Goal: Communication & Community: Answer question/provide support

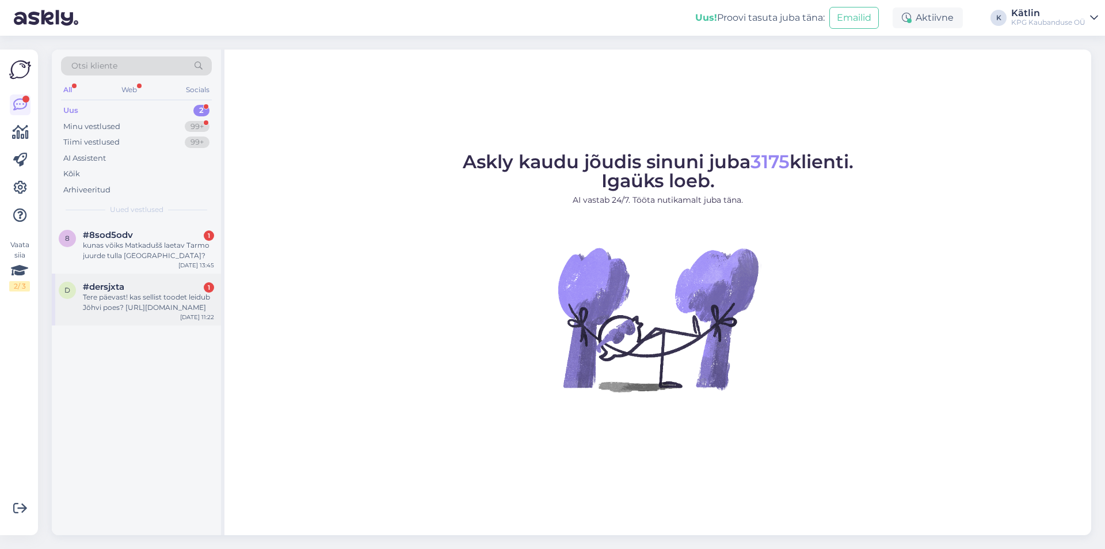
click at [162, 296] on div "Tere päevast! kas sellist toodet leidub Jõhvi poes? [URL][DOMAIN_NAME]" at bounding box center [148, 302] width 131 height 21
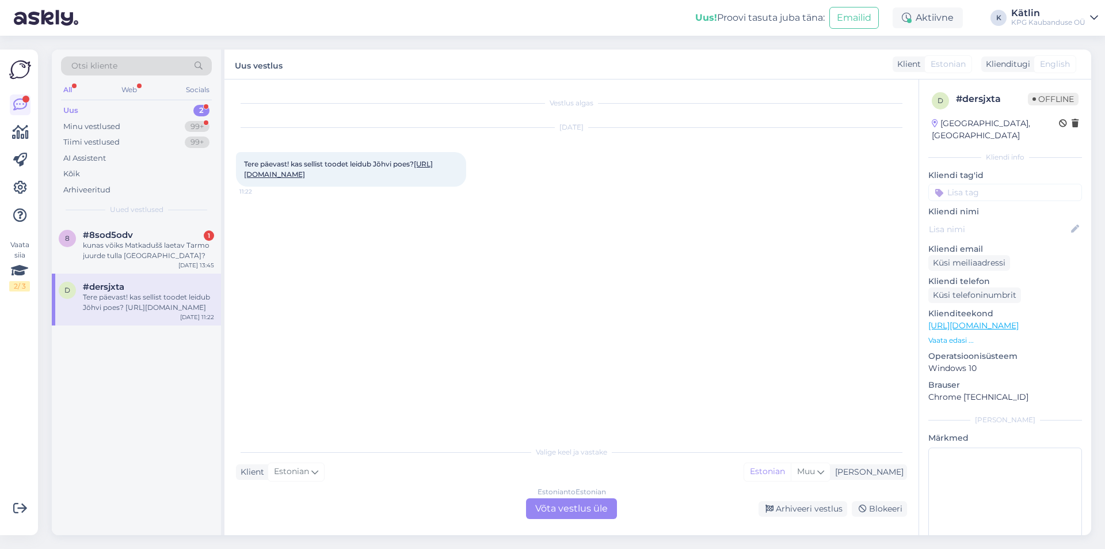
click at [313, 174] on link "[URL][DOMAIN_NAME]" at bounding box center [338, 168] width 189 height 19
click at [581, 499] on div "Estonian to Estonian Võta vestlus üle" at bounding box center [571, 508] width 91 height 21
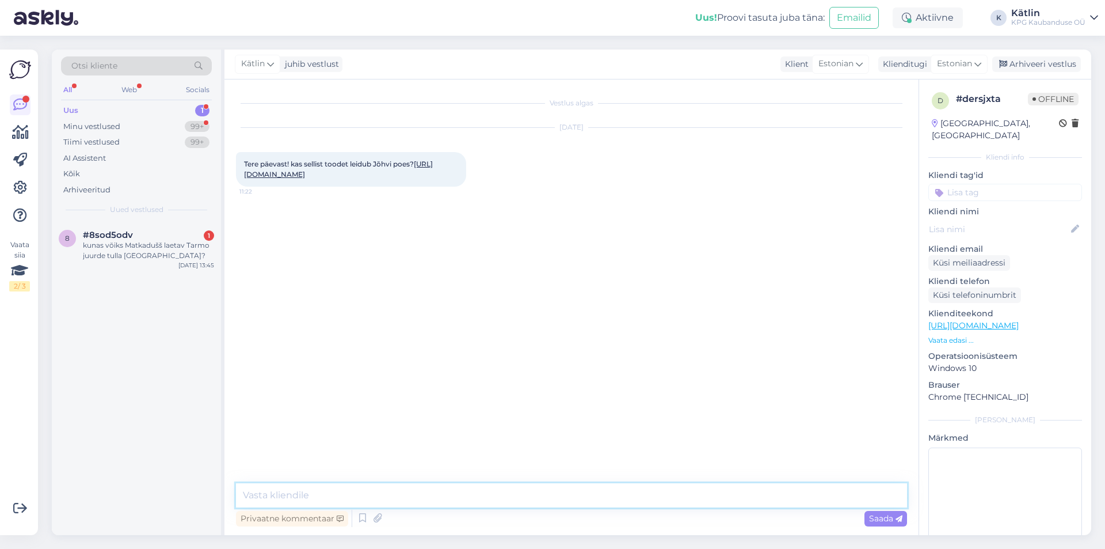
click at [579, 504] on textarea at bounding box center [571, 495] width 671 height 24
type textarea "Tere! Jah, toode peaks olema Jõhvi poes saadaval."
click at [137, 250] on div "kunas võiks Matkadušš laetav Tarmo juurde tulla [GEOGRAPHIC_DATA]?" at bounding box center [148, 250] width 131 height 21
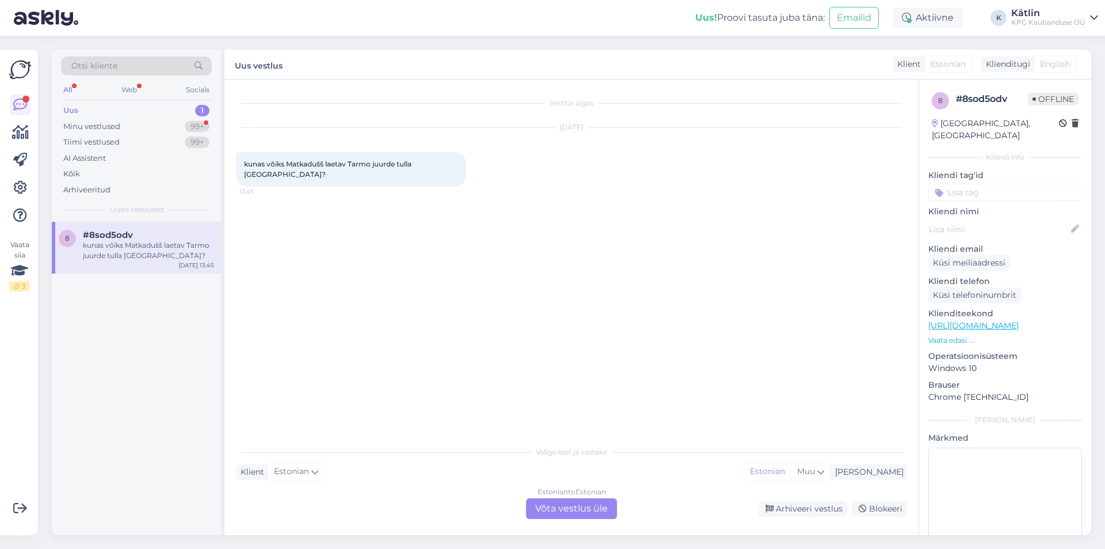
click at [1004, 320] on link "[URL][DOMAIN_NAME]" at bounding box center [974, 325] width 90 height 10
click at [568, 288] on div "Vestlus algas [DATE] kunas võiks Matkadušš laetav Tarmo juurde tulla [GEOGRAPHI…" at bounding box center [577, 260] width 682 height 338
click at [556, 509] on div "Estonian to Estonian Võta vestlus üle" at bounding box center [571, 508] width 91 height 21
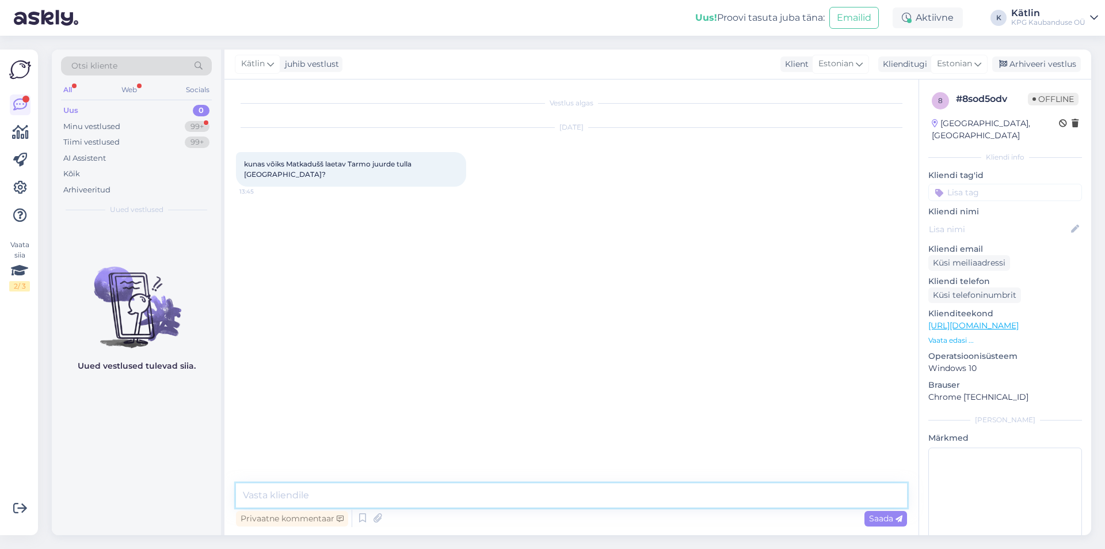
click at [513, 494] on textarea at bounding box center [571, 495] width 671 height 24
paste textarea "5552 0546"
click at [504, 489] on textarea "Tere! Võite uurida otse Viljandi poest, kas on [PERSON_NAME] olemas. Viljandi k…" at bounding box center [571, 495] width 671 height 24
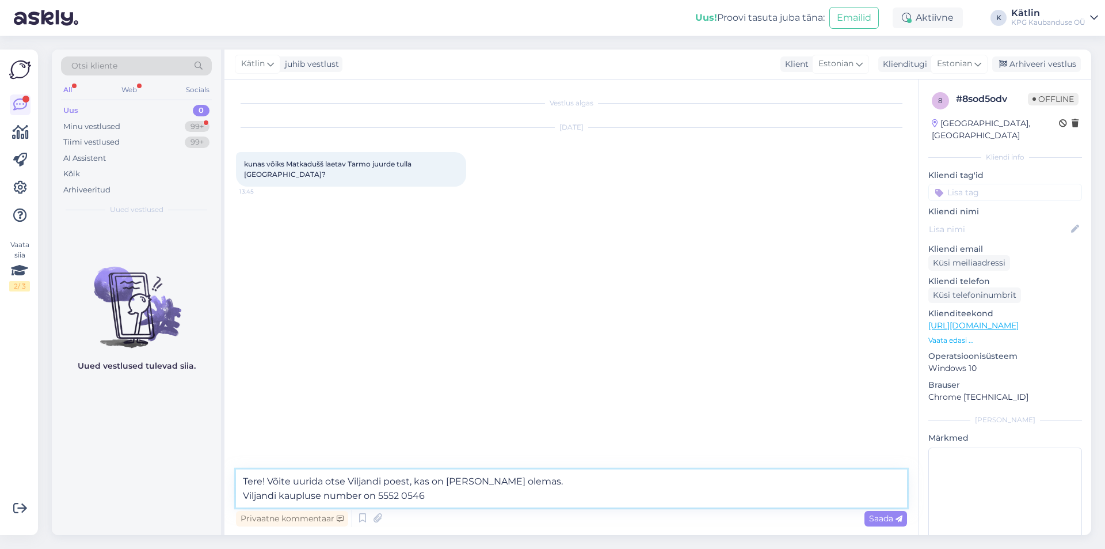
click at [523, 482] on textarea "Tere! Võite uurida otse Viljandi poest, kas on [PERSON_NAME] olemas. Viljandi k…" at bounding box center [571, 488] width 671 height 38
click at [501, 486] on textarea "Tere! Võite uurida otse Viljandi poest, kas on [PERSON_NAME] olemas. Sest laojä…" at bounding box center [571, 488] width 671 height 38
type textarea "Tere! Võite uurida otse Viljandi poest, kas on [PERSON_NAME] olemas, sest laojä…"
click at [436, 491] on textarea "Tere! Võite uurida otse Viljandi poest, kas on [PERSON_NAME] olemas, sest laojä…" at bounding box center [571, 488] width 671 height 38
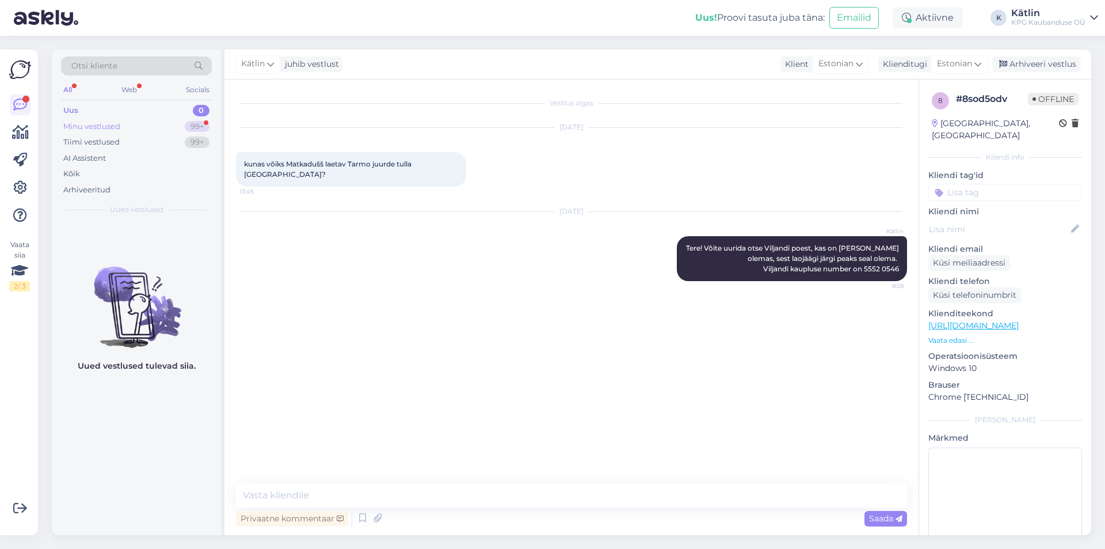
click at [73, 125] on div "Minu vestlused" at bounding box center [91, 127] width 57 height 12
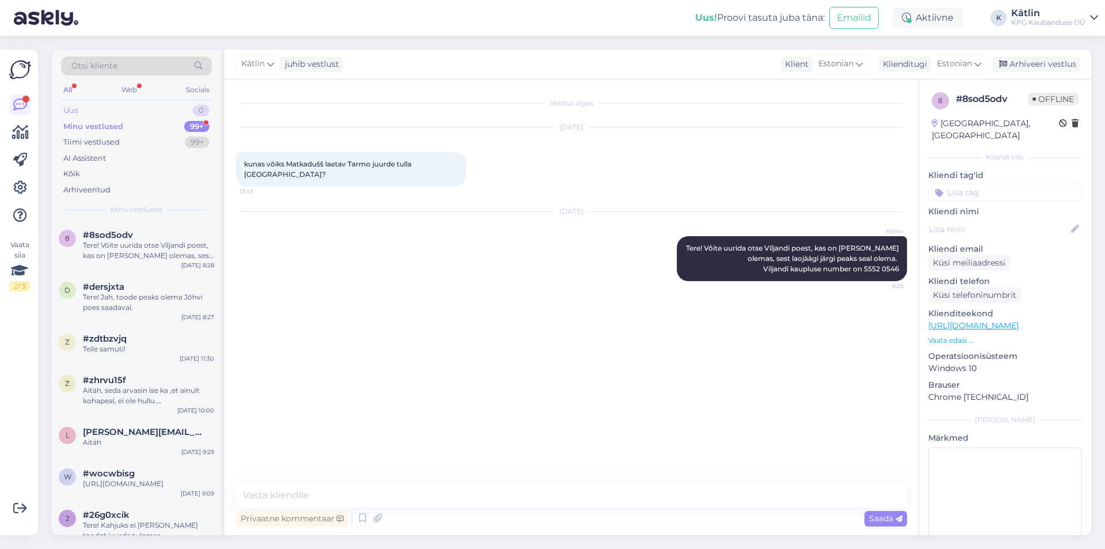
click at [79, 109] on div "Uus 0" at bounding box center [136, 110] width 151 height 16
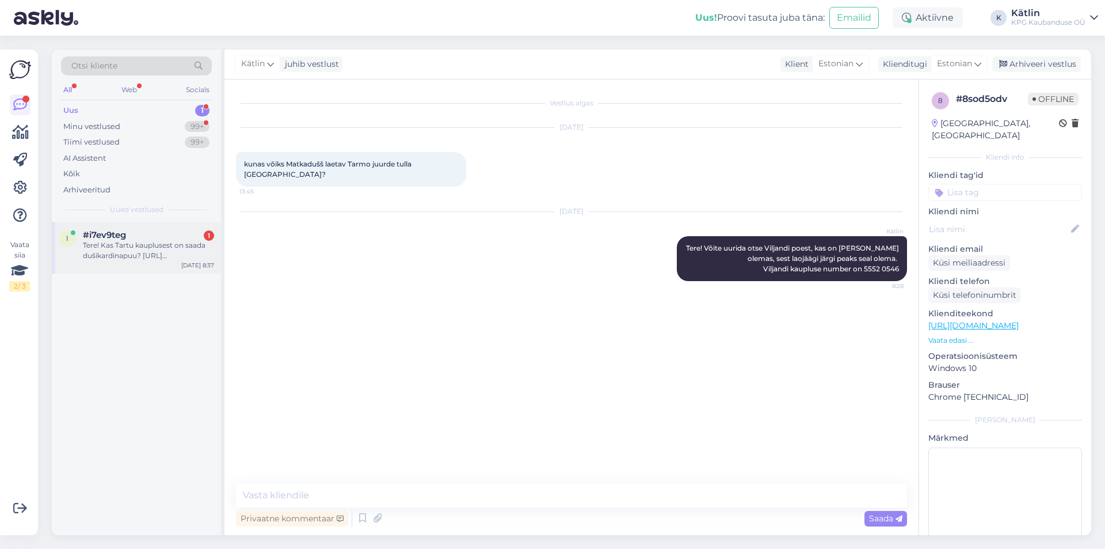
click at [159, 226] on div "i #i7ev9teg 1 Tere! Kas Tartu kauplusest on saada dušikardinapuu? [URL][DOMAIN_…" at bounding box center [136, 248] width 169 height 52
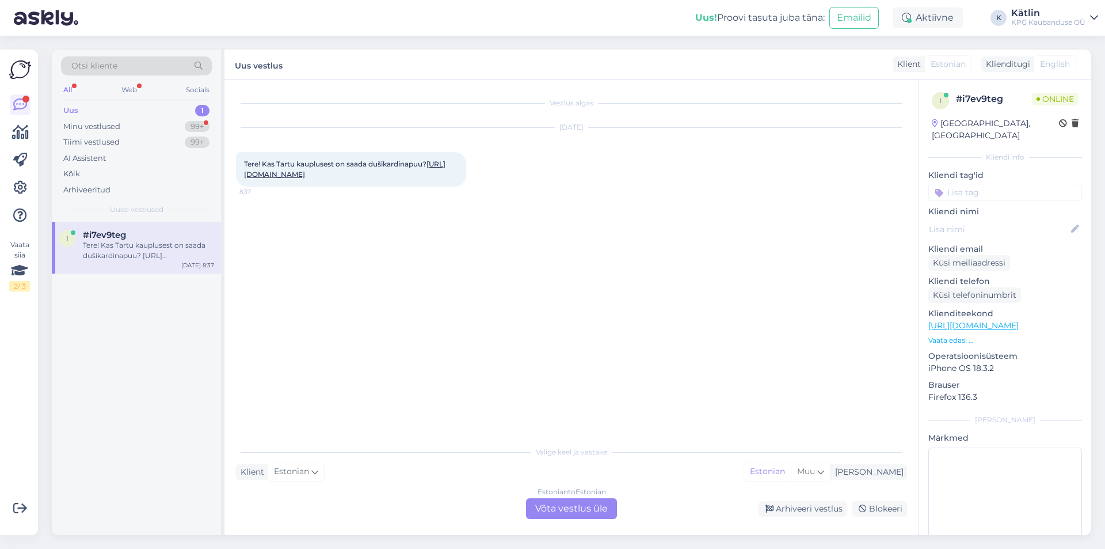
click at [305, 176] on link "[URL][DOMAIN_NAME]" at bounding box center [344, 168] width 201 height 19
click at [536, 508] on div "Estonian to Estonian Võta vestlus üle" at bounding box center [571, 508] width 91 height 21
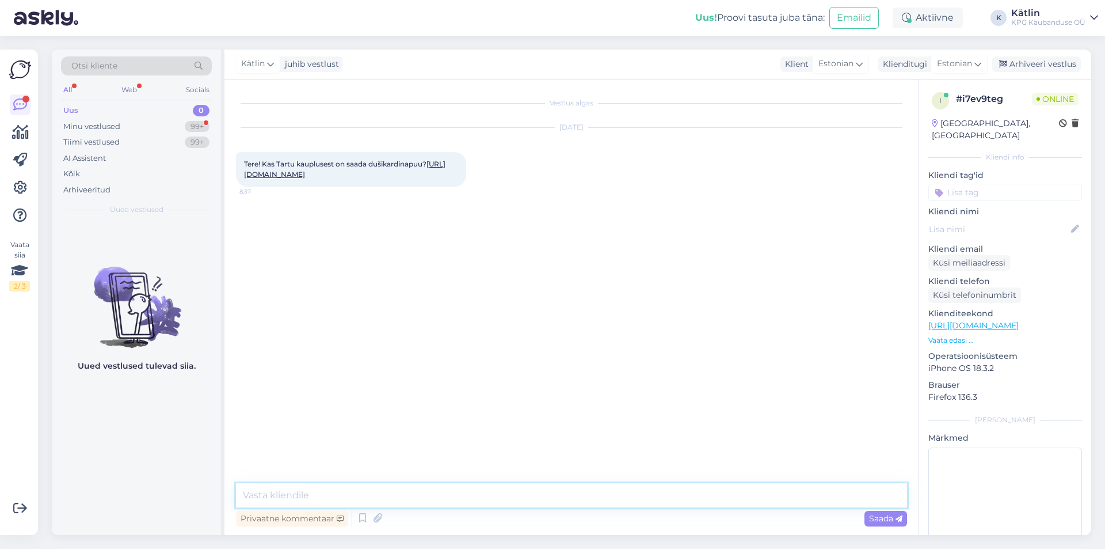
click at [554, 497] on textarea at bounding box center [571, 495] width 671 height 24
type textarea "Tere!"
type textarea "P"
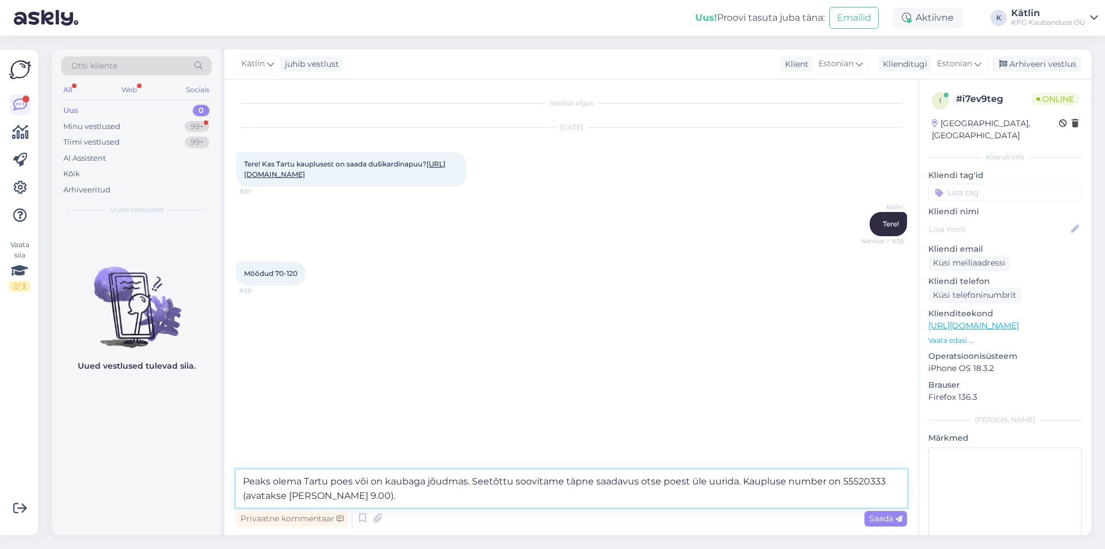
click at [744, 480] on textarea "Peaks olema Tartu poes või on kaubaga jõudmas. Seetõttu soovitame täpne saadavu…" at bounding box center [571, 488] width 671 height 38
click at [743, 479] on textarea "Peaks olema Tartu poes või on kaubaga jõudmas. Seetõttu soovitame täpne saadavu…" at bounding box center [571, 488] width 671 height 38
type textarea "Peaks olema Tartu poes või on kaubaga jõudmas. Seetõttu soovitame täpne saadavu…"
click at [511, 496] on textarea "Peaks olema Tartu poes või on kaubaga jõudmas. Seetõttu soovitame täpne saadavu…" at bounding box center [571, 488] width 671 height 38
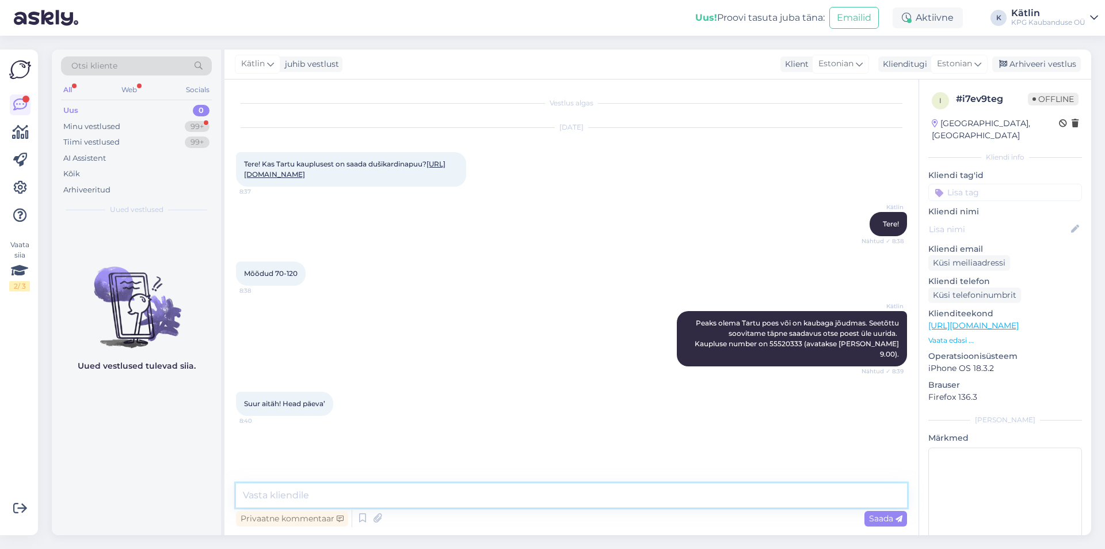
click at [323, 491] on textarea at bounding box center [571, 495] width 671 height 24
